Goal: Information Seeking & Learning: Learn about a topic

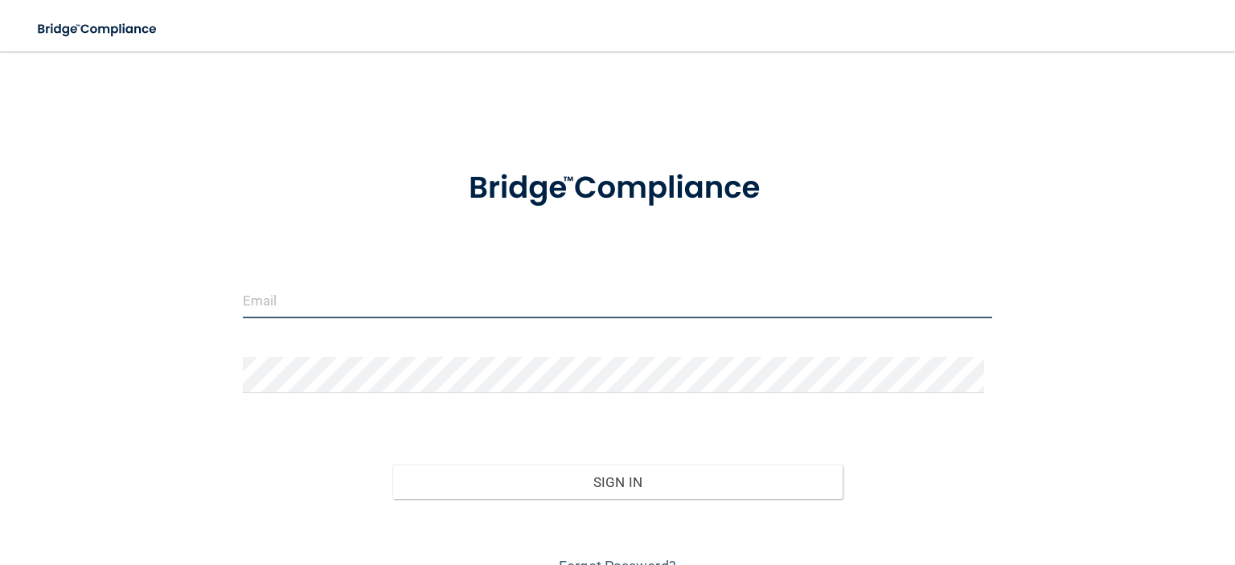
click at [402, 305] on input "email" at bounding box center [617, 300] width 749 height 36
type input "[PERSON_NAME][EMAIL_ADDRESS][DOMAIN_NAME]"
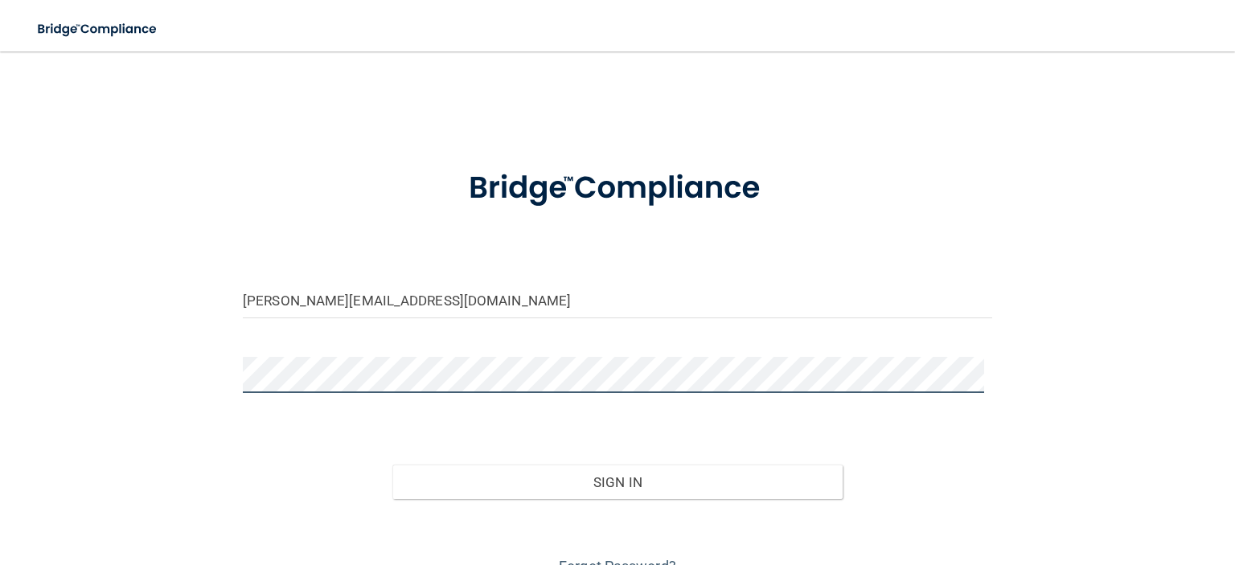
click at [392, 465] on button "Sign In" at bounding box center [616, 482] width 449 height 35
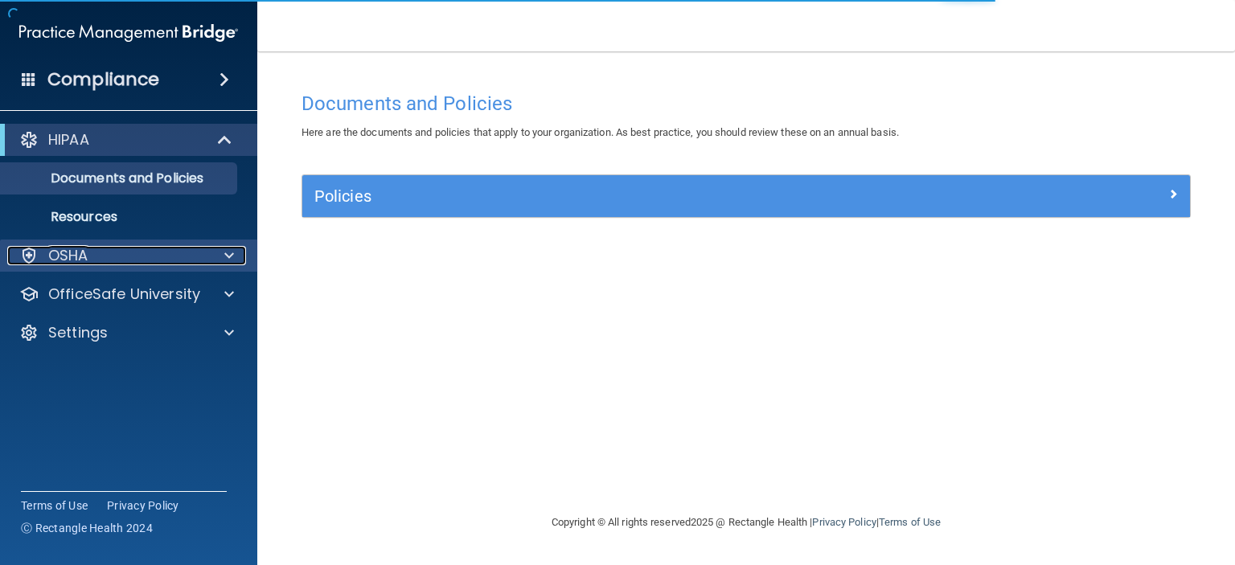
click at [161, 263] on div "OSHA" at bounding box center [106, 255] width 199 height 19
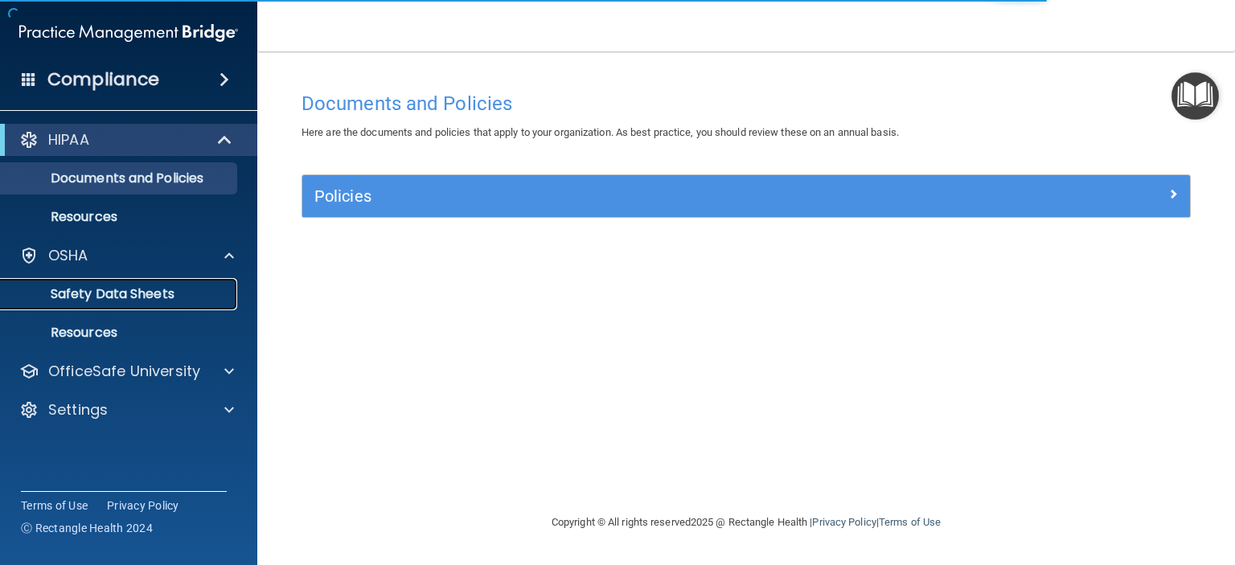
click at [174, 293] on p "Safety Data Sheets" at bounding box center [119, 294] width 219 height 16
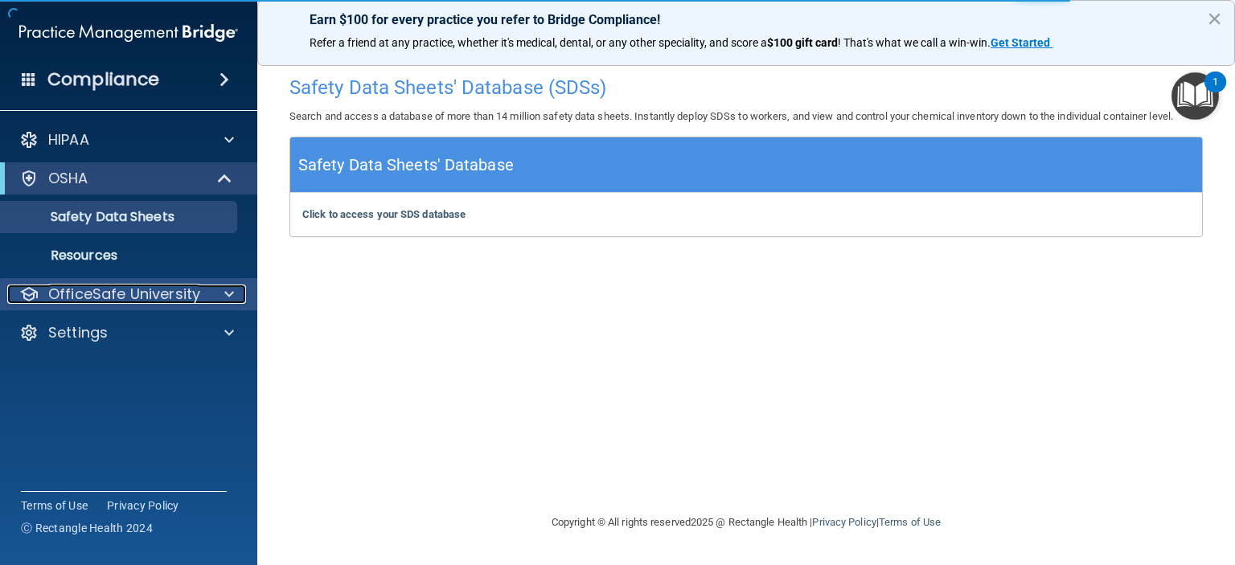
click at [177, 301] on p "OfficeSafe University" at bounding box center [124, 294] width 152 height 19
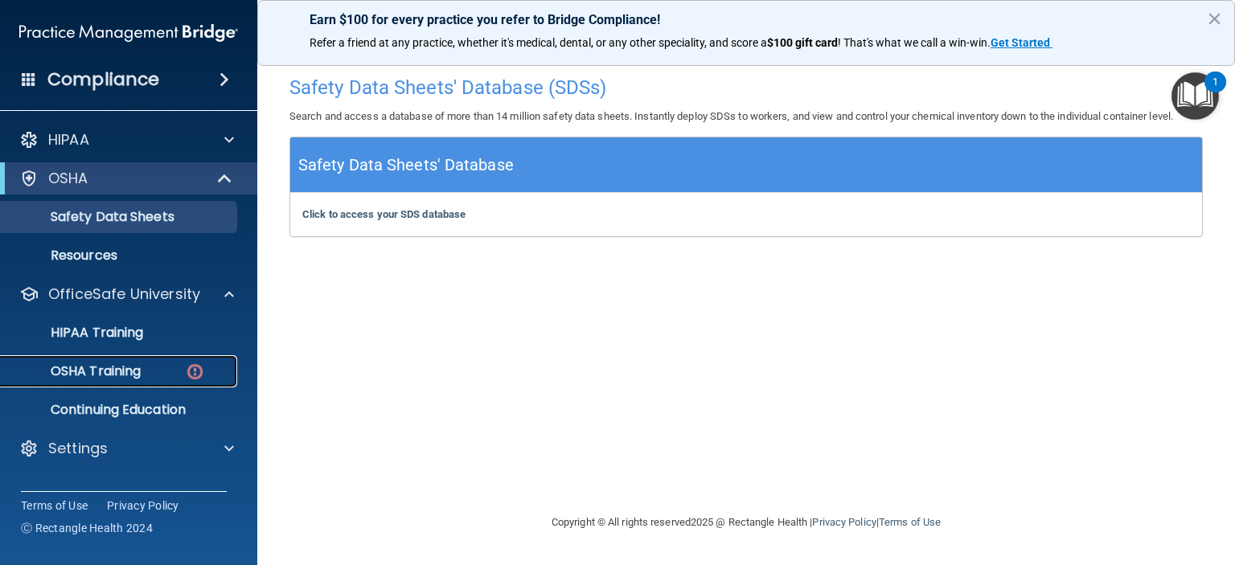
click at [136, 370] on p "OSHA Training" at bounding box center [75, 371] width 130 height 16
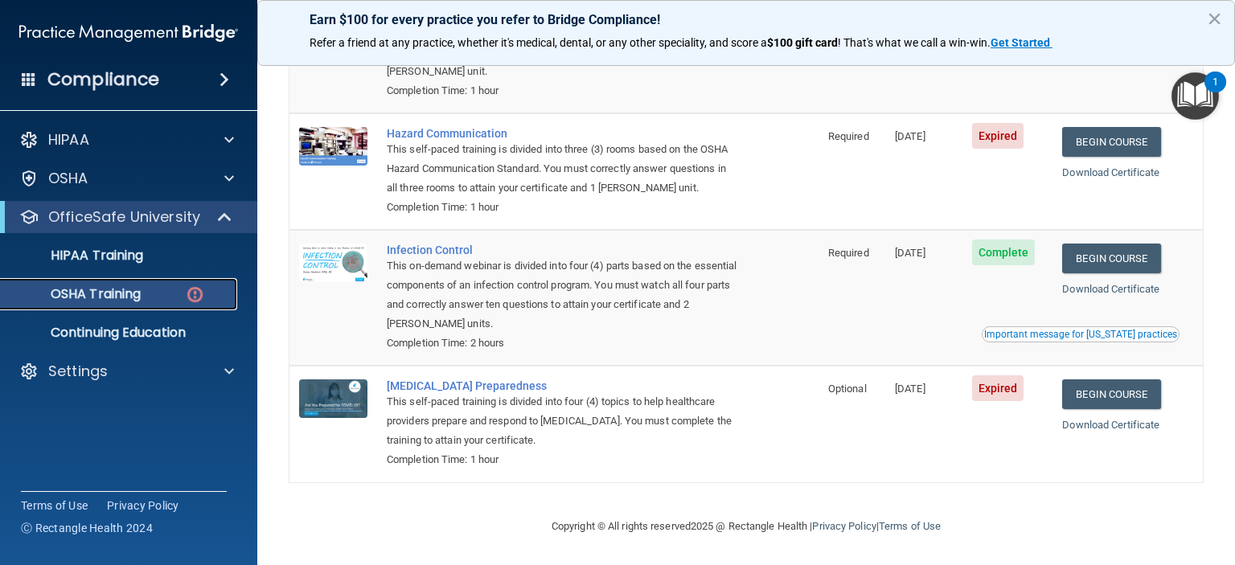
scroll to position [89, 0]
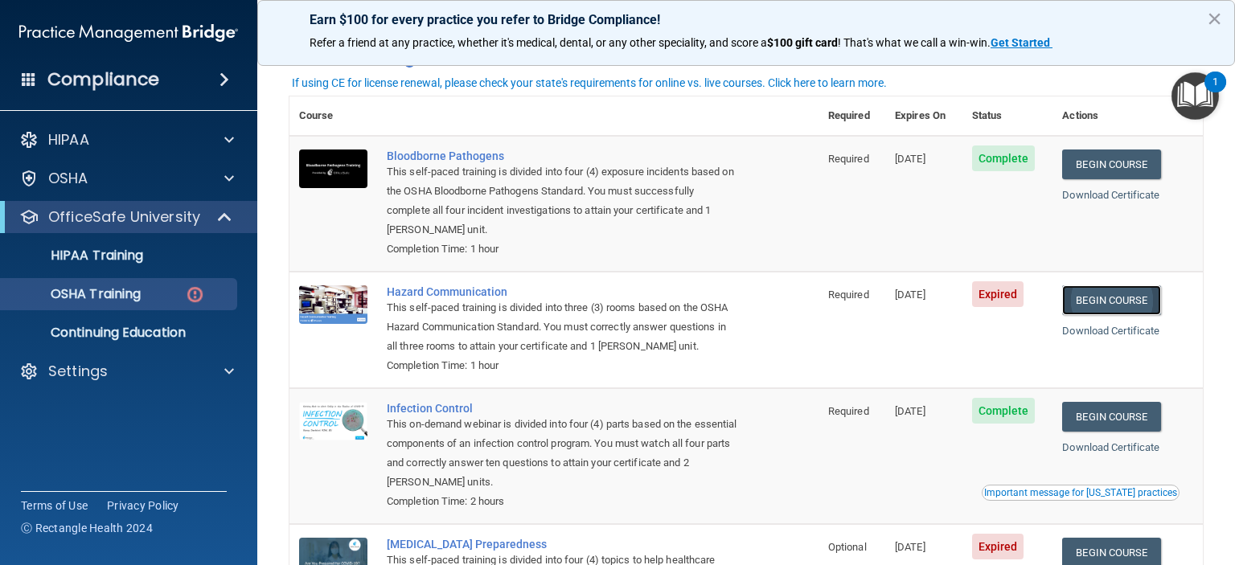
click at [1100, 302] on link "Begin Course" at bounding box center [1111, 300] width 98 height 30
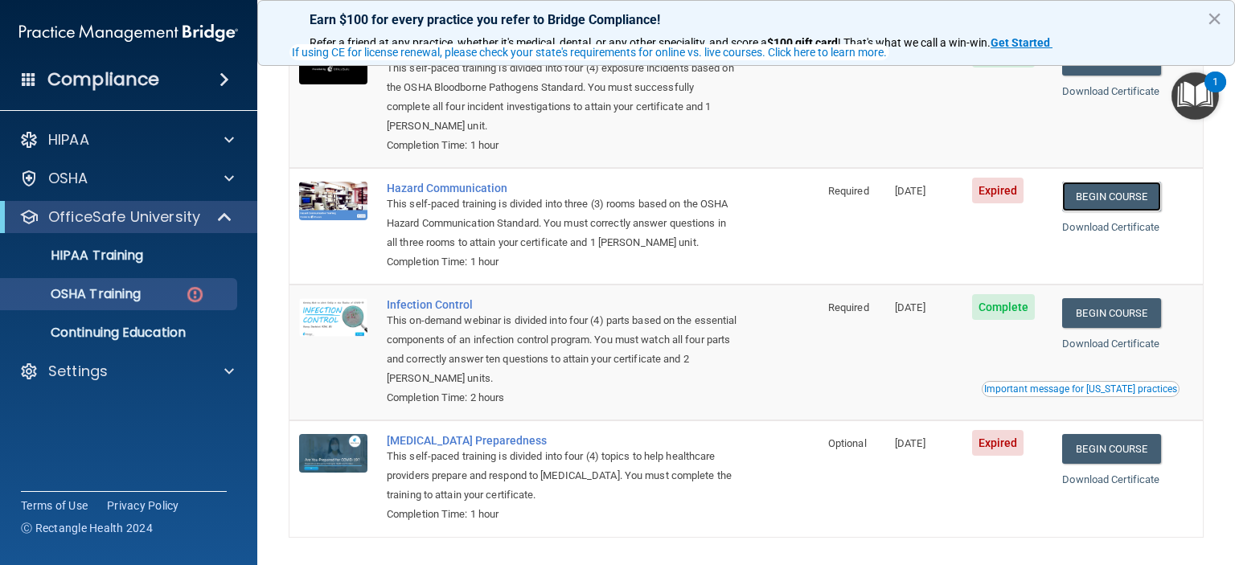
scroll to position [250, 0]
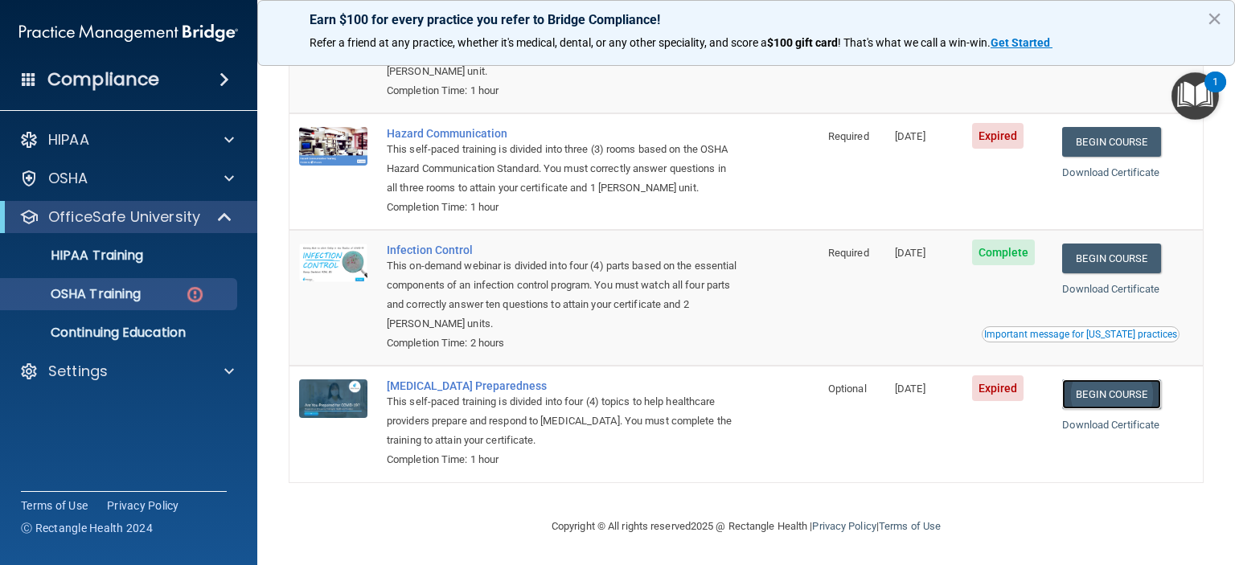
click at [1113, 386] on link "Begin Course" at bounding box center [1111, 394] width 98 height 30
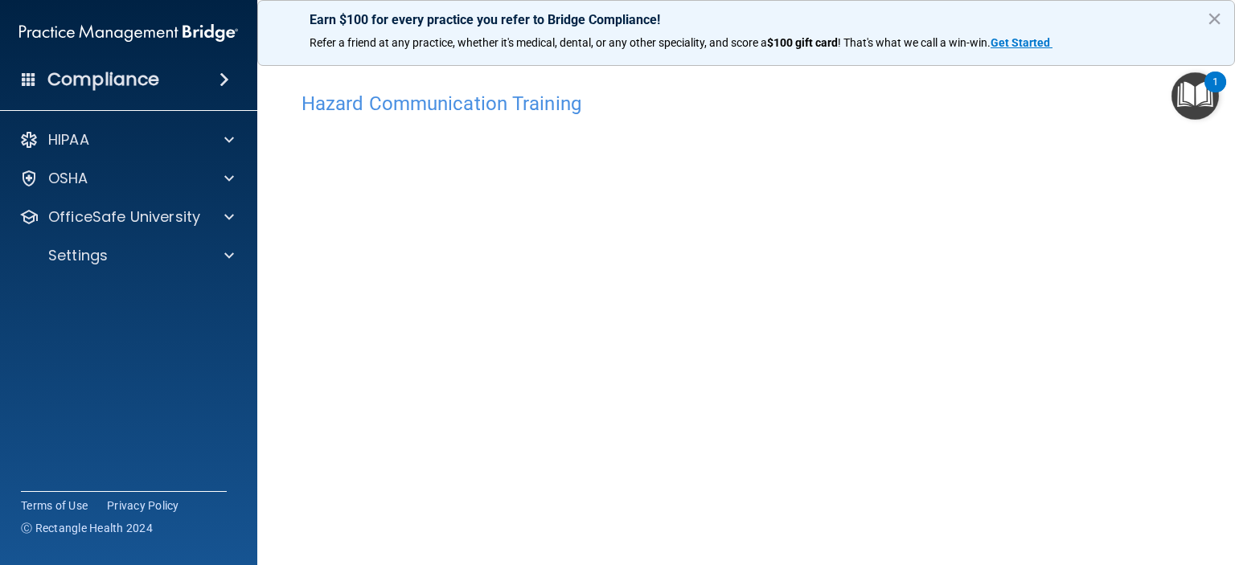
scroll to position [39, 0]
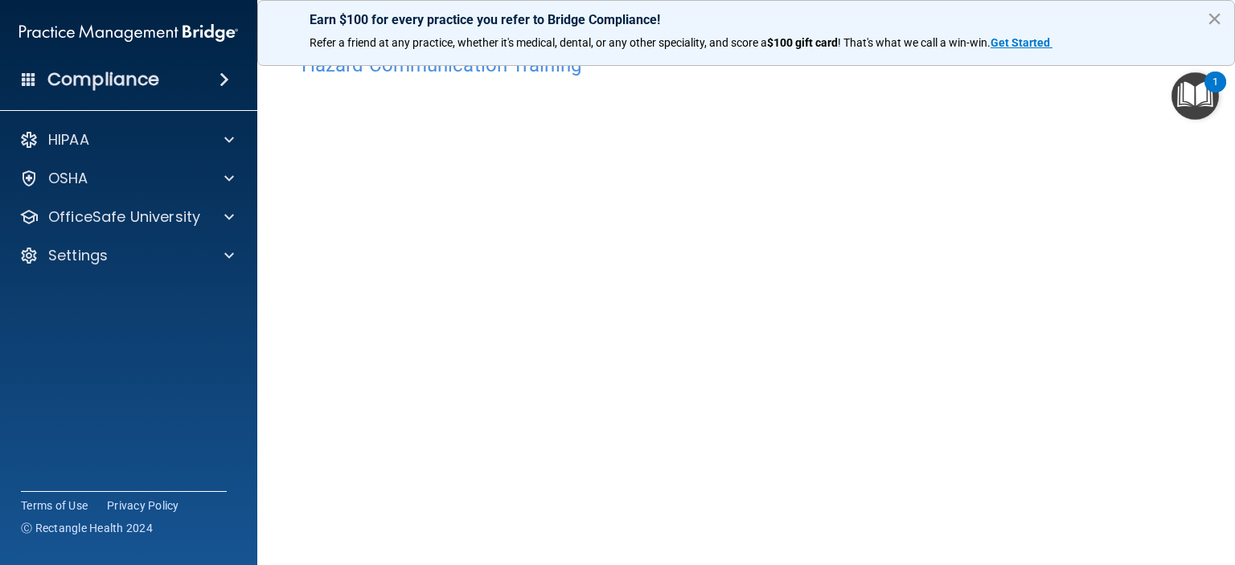
click at [1218, 20] on button "×" at bounding box center [1214, 19] width 15 height 26
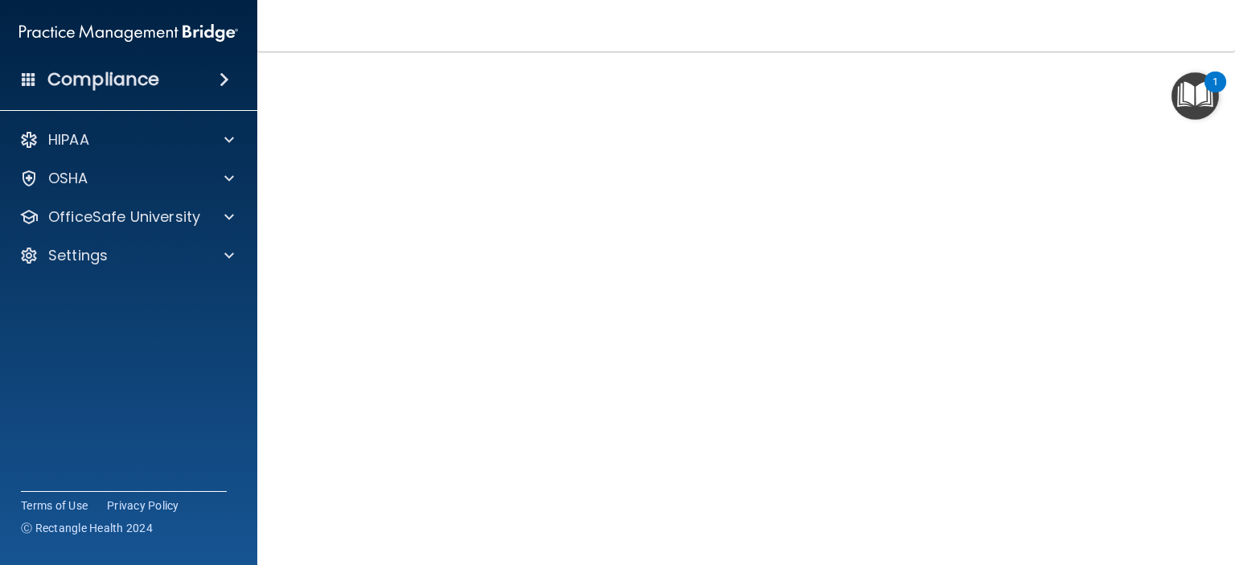
scroll to position [159, 0]
click at [1180, 99] on img "Open Resource Center, 1 new notification" at bounding box center [1194, 95] width 47 height 47
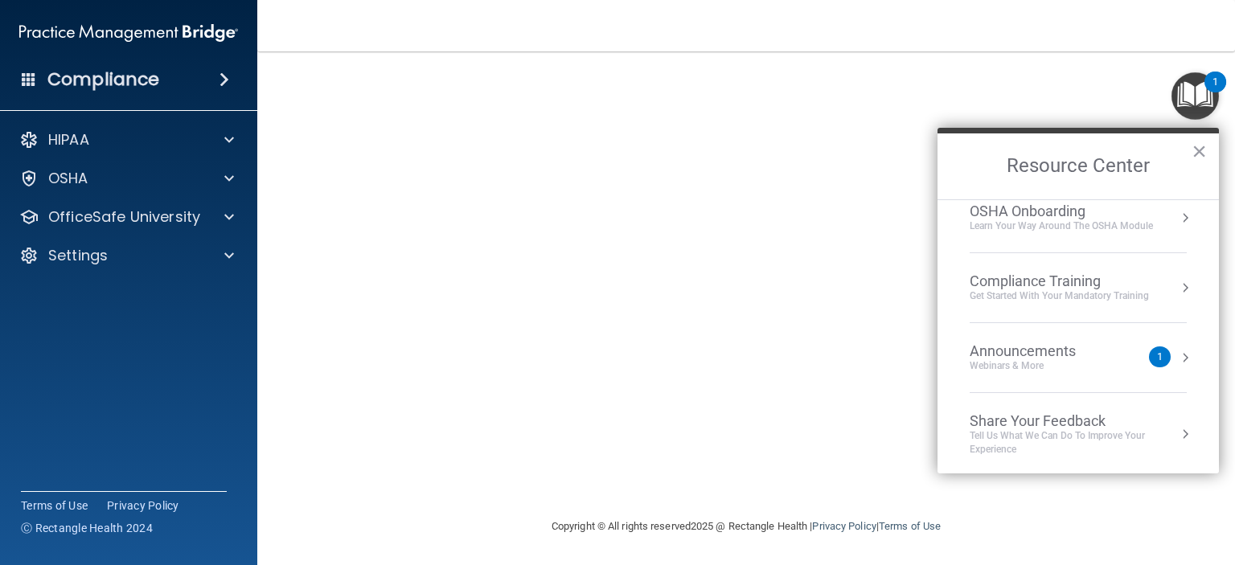
scroll to position [88, 0]
click at [1209, 150] on h2 "Resource Center" at bounding box center [1077, 166] width 281 height 66
click at [1202, 150] on button "×" at bounding box center [1198, 151] width 15 height 26
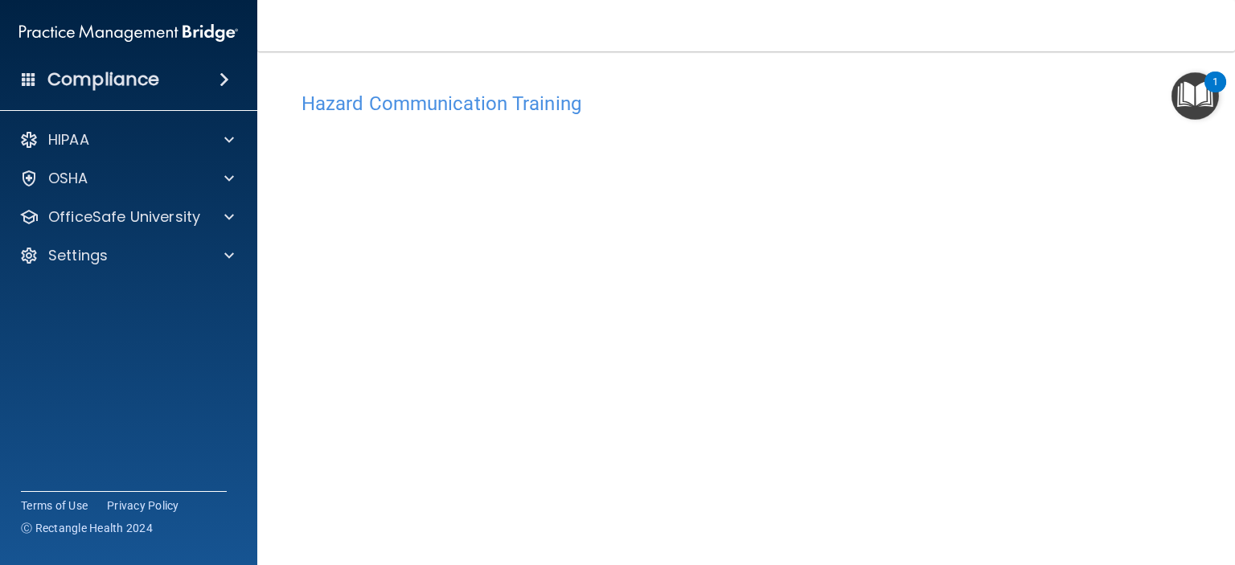
scroll to position [80, 0]
